Goal: Task Accomplishment & Management: Manage account settings

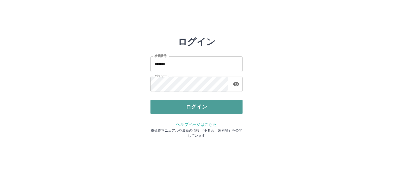
click at [178, 106] on button "ログイン" at bounding box center [197, 107] width 92 height 14
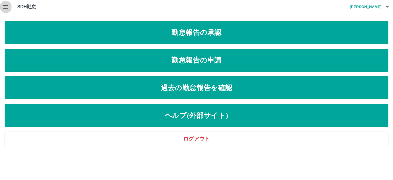
click at [9, 9] on icon "button" at bounding box center [5, 6] width 7 height 7
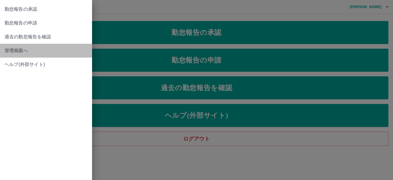
click at [18, 48] on span "管理画面へ" at bounding box center [46, 50] width 83 height 7
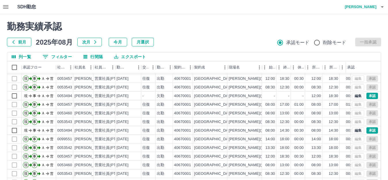
scroll to position [30, 0]
click at [372, 127] on button "承認" at bounding box center [373, 130] width 12 height 6
click at [7, 6] on icon "button" at bounding box center [5, 6] width 7 height 7
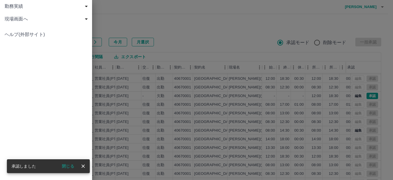
click at [19, 21] on span "現場画面へ" at bounding box center [47, 19] width 85 height 7
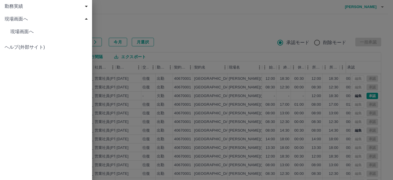
click at [19, 21] on span "現場画面へ" at bounding box center [47, 19] width 85 height 7
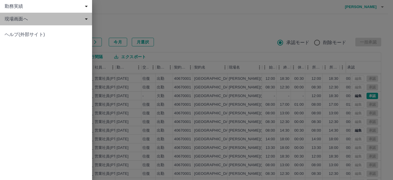
click at [19, 21] on span "現場画面へ" at bounding box center [47, 19] width 85 height 7
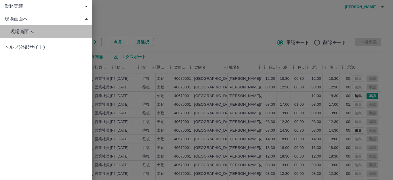
click at [27, 35] on span "現場画面へ" at bounding box center [48, 31] width 77 height 7
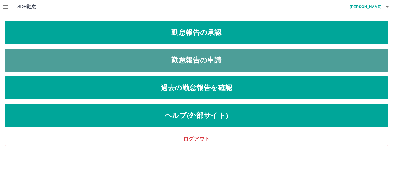
click at [161, 57] on link "勤怠報告の申請" at bounding box center [197, 60] width 384 height 23
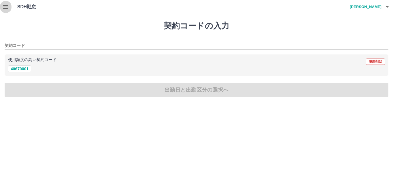
click at [8, 5] on icon "button" at bounding box center [5, 6] width 5 height 3
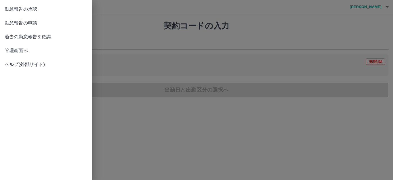
click at [36, 8] on span "勤怠報告の承認" at bounding box center [46, 9] width 83 height 7
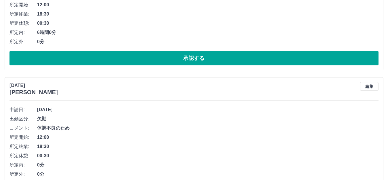
scroll to position [151, 0]
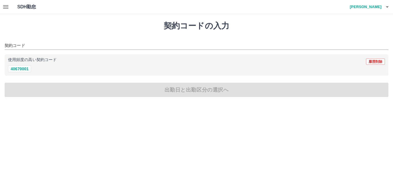
click at [7, 11] on button "button" at bounding box center [6, 7] width 12 height 14
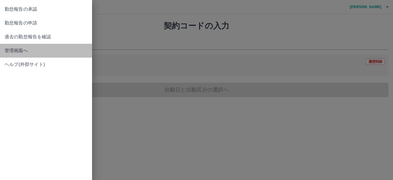
click at [19, 47] on span "管理画面へ" at bounding box center [46, 50] width 83 height 7
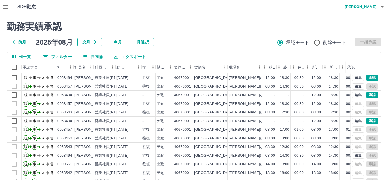
click at [6, 6] on icon "button" at bounding box center [5, 6] width 5 height 3
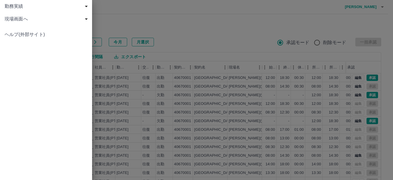
click at [11, 19] on span "現場画面へ" at bounding box center [47, 19] width 85 height 7
click at [18, 34] on span "現場画面へ" at bounding box center [48, 31] width 77 height 7
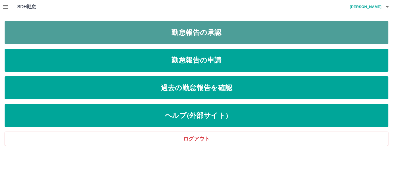
click at [112, 33] on link "勤怠報告の承認" at bounding box center [197, 32] width 384 height 23
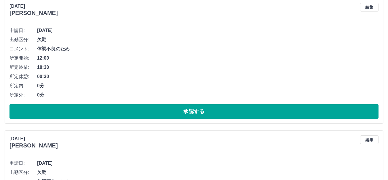
scroll to position [230, 0]
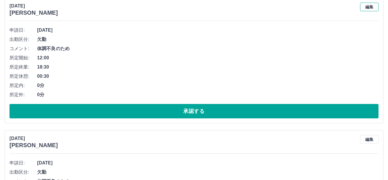
click at [368, 9] on button "編集" at bounding box center [369, 7] width 18 height 9
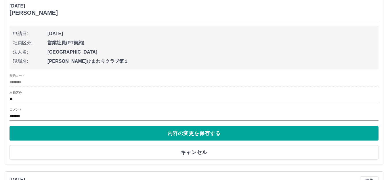
click at [35, 96] on div "出勤区分 **" at bounding box center [193, 97] width 369 height 12
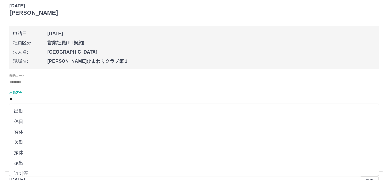
click at [34, 99] on input "**" at bounding box center [193, 99] width 369 height 7
click at [33, 123] on li "振休" at bounding box center [193, 124] width 369 height 10
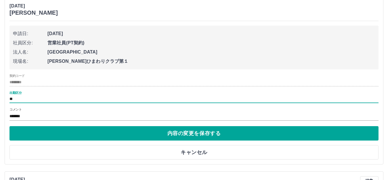
type input "**"
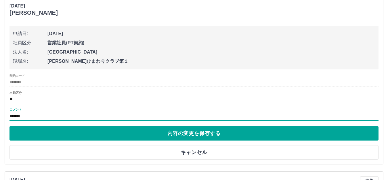
click at [38, 116] on input "*******" at bounding box center [193, 116] width 369 height 8
type input "*"
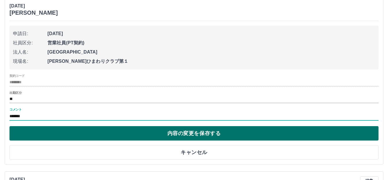
type input "*******"
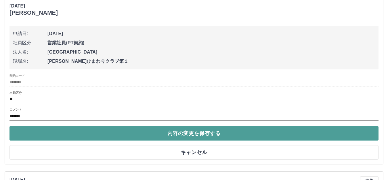
click at [167, 131] on button "内容の変更を保存する" at bounding box center [193, 133] width 369 height 14
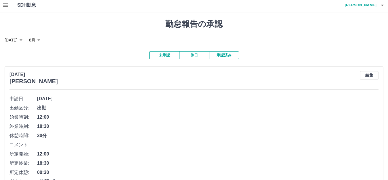
scroll to position [0, 0]
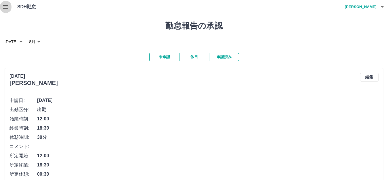
click at [3, 8] on icon "button" at bounding box center [5, 6] width 5 height 3
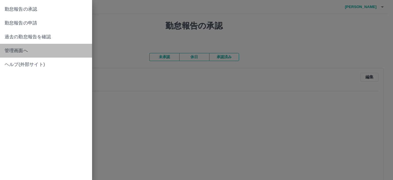
click at [16, 53] on span "管理画面へ" at bounding box center [46, 50] width 83 height 7
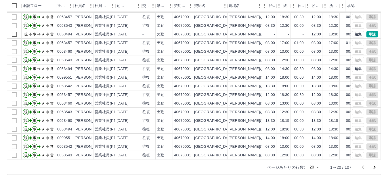
scroll to position [63, 0]
